Goal: Task Accomplishment & Management: Complete application form

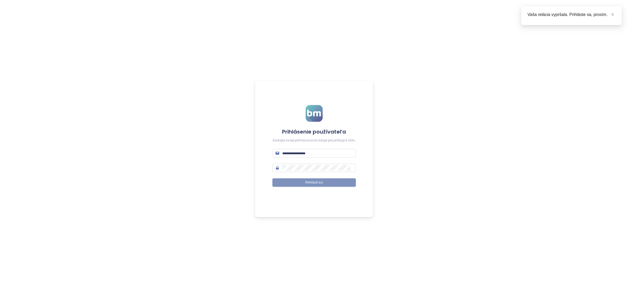
type input "**********"
click at [288, 182] on button "Prihlásiť sa" at bounding box center [315, 182] width 84 height 8
